Goal: Use online tool/utility: Utilize a website feature to perform a specific function

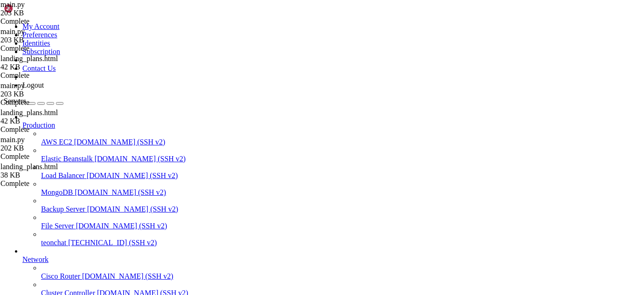
scroll to position [3139, 0]
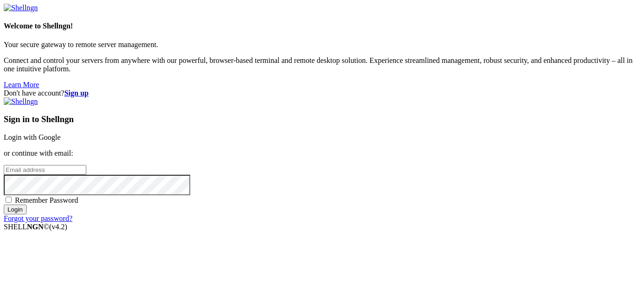
click at [61, 133] on link "Login with Google" at bounding box center [32, 137] width 57 height 8
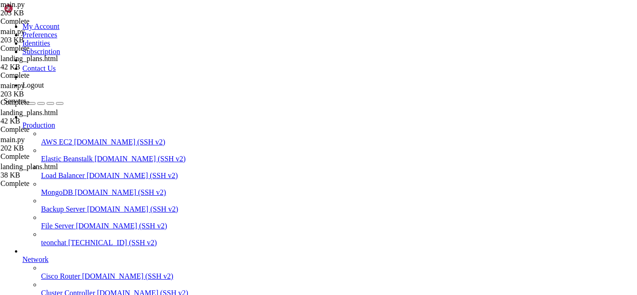
scroll to position [3139, 0]
drag, startPoint x: 112, startPoint y: 603, endPoint x: 82, endPoint y: 636, distance: 45.2
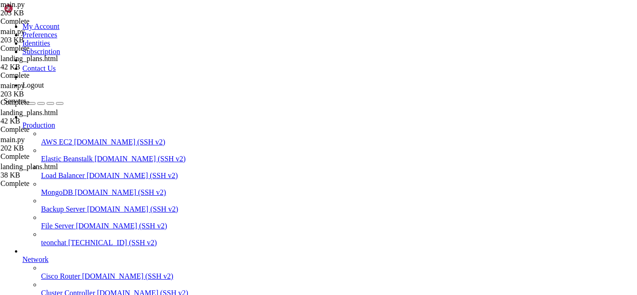
drag, startPoint x: 196, startPoint y: 754, endPoint x: 275, endPoint y: 752, distance: 79.3
copy x-row "python3 .tenant_test.py"
drag, startPoint x: 224, startPoint y: 768, endPoint x: 209, endPoint y: 769, distance: 14.9
